Goal: Task Accomplishment & Management: Manage account settings

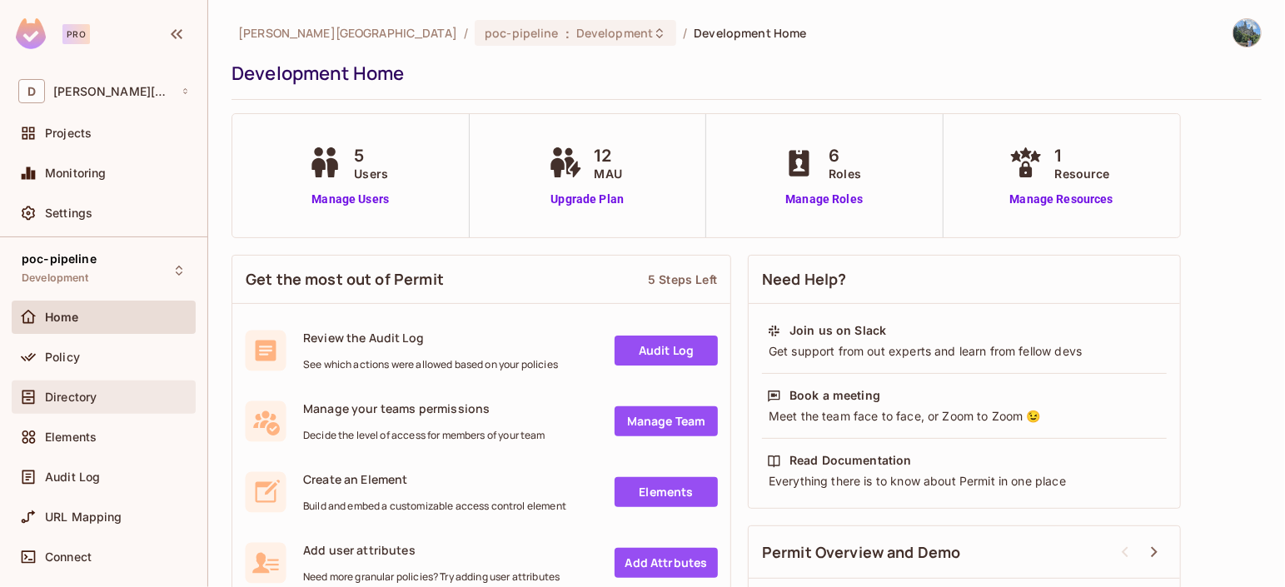
click at [117, 401] on div "Directory" at bounding box center [117, 397] width 144 height 13
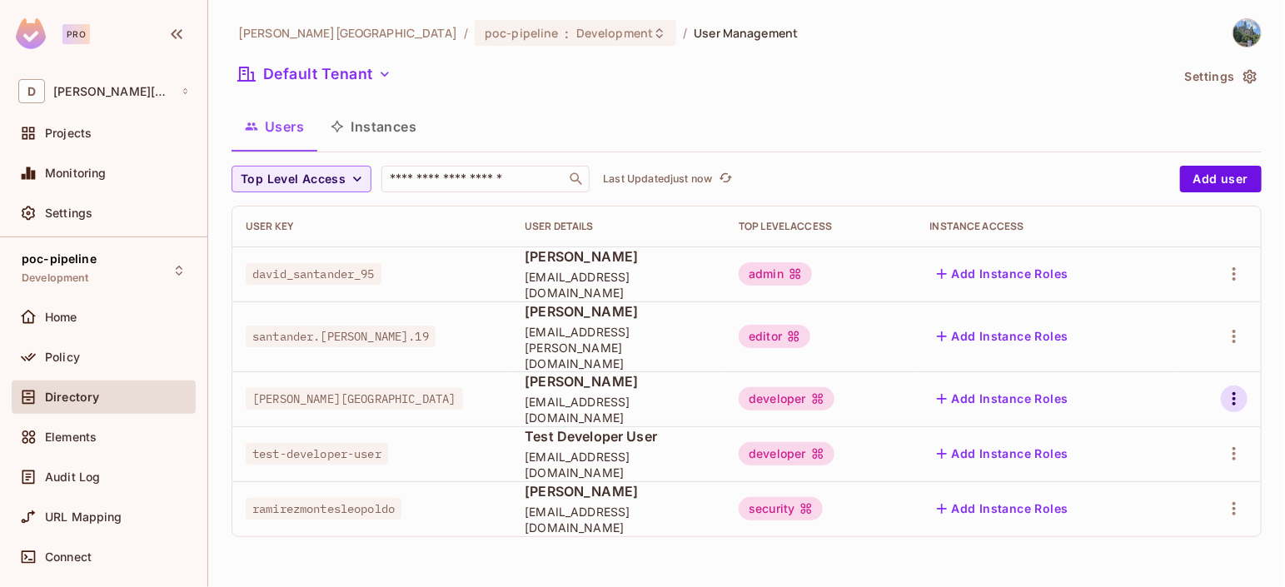
click at [925, 389] on icon "button" at bounding box center [1234, 399] width 20 height 20
click at [925, 415] on li "Edit" at bounding box center [1162, 422] width 147 height 37
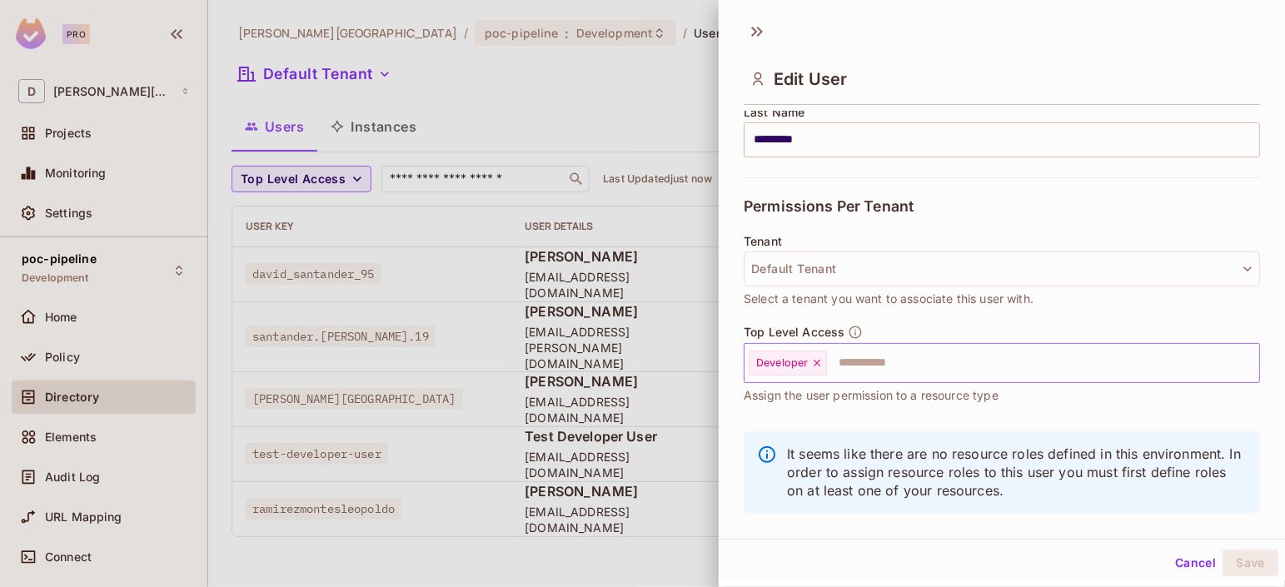
scroll to position [312, 0]
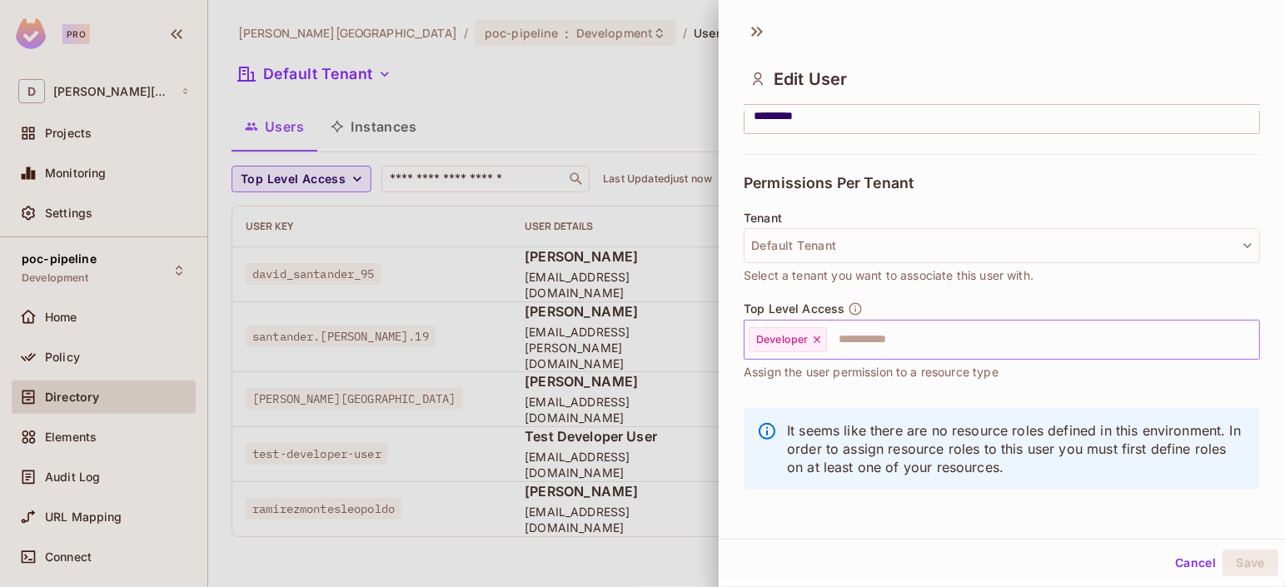
click at [891, 341] on input "text" at bounding box center [1028, 339] width 399 height 33
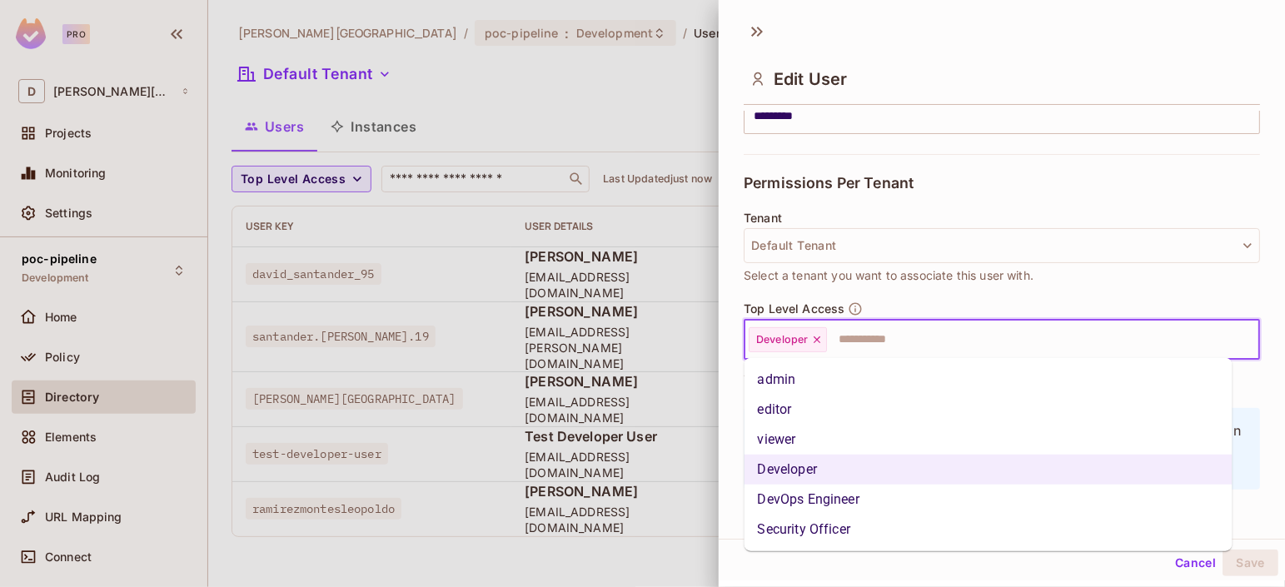
click at [812, 421] on li "Security Officer" at bounding box center [989, 530] width 488 height 30
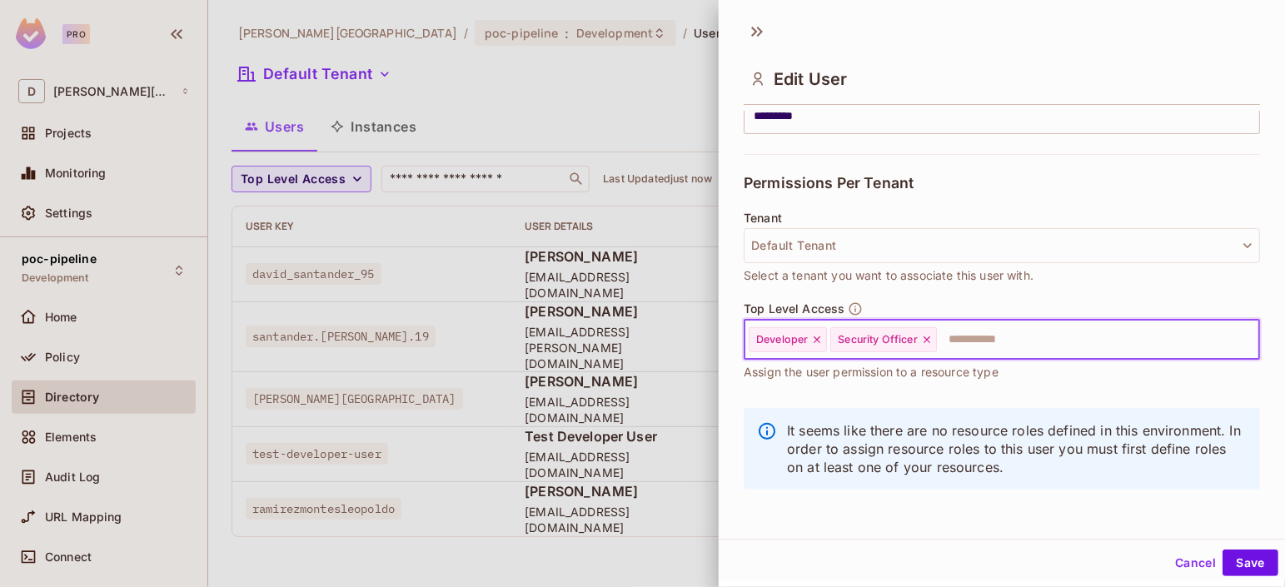
click at [815, 339] on icon at bounding box center [817, 339] width 7 height 7
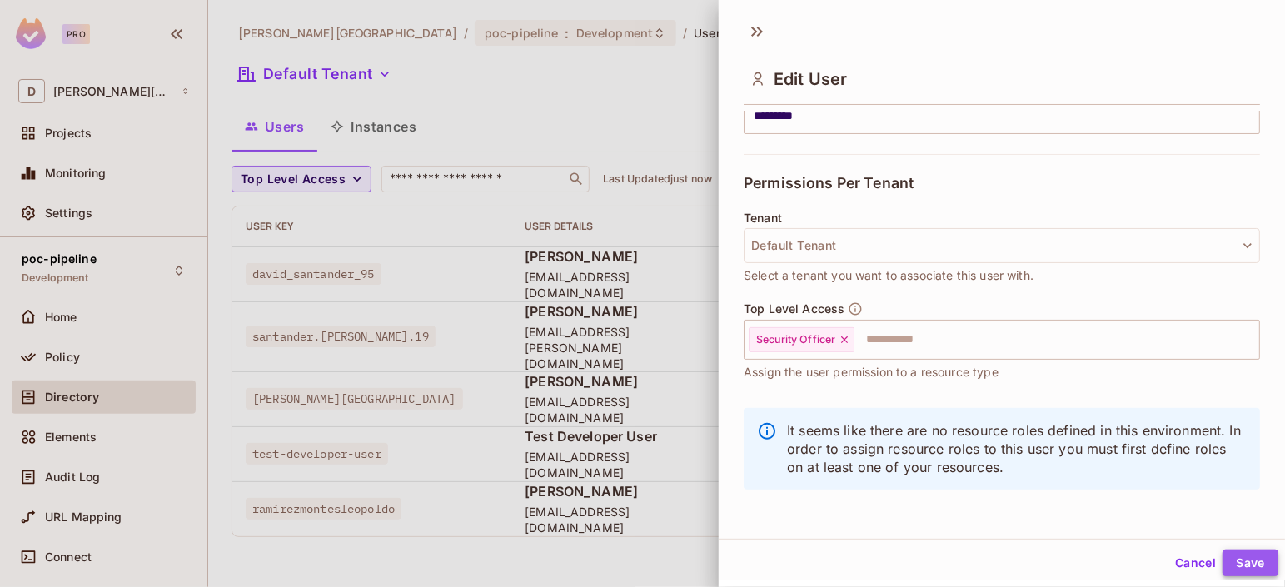
click at [925, 421] on button "Save" at bounding box center [1251, 563] width 56 height 27
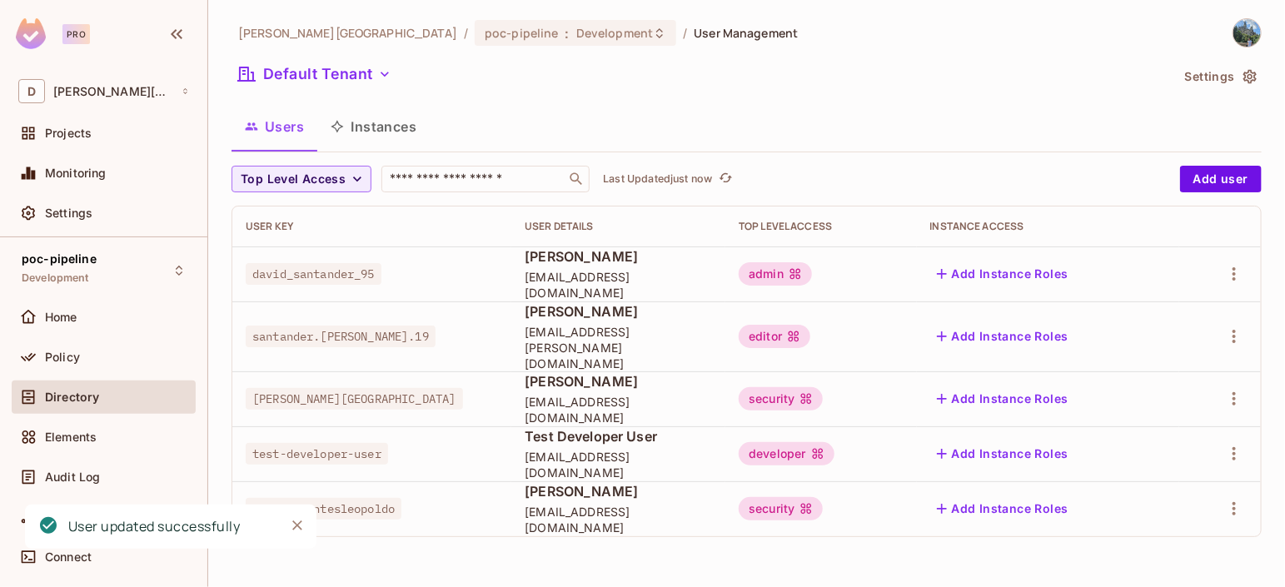
click at [864, 421] on div "[PERSON_NAME][GEOGRAPHIC_DATA] / poc-pipeline : Development / User Management D…" at bounding box center [746, 293] width 1077 height 587
